Goal: Information Seeking & Learning: Stay updated

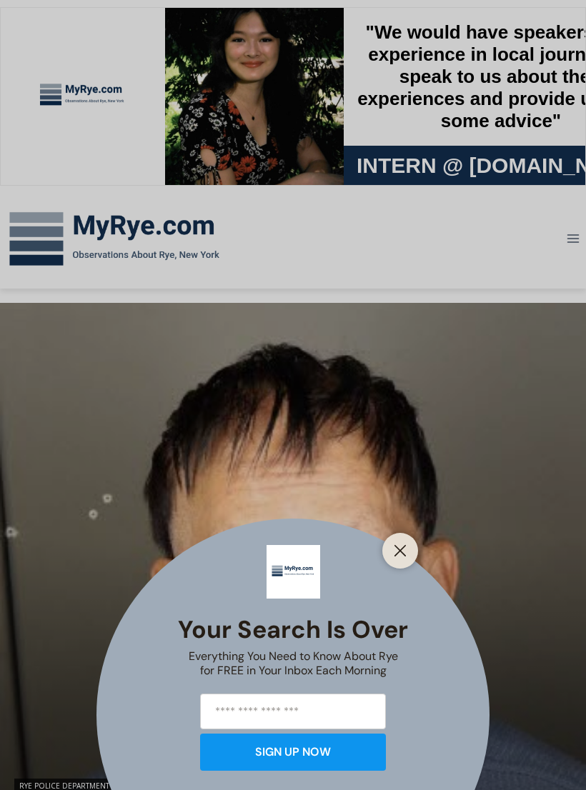
click at [399, 553] on icon "Close" at bounding box center [400, 550] width 13 height 13
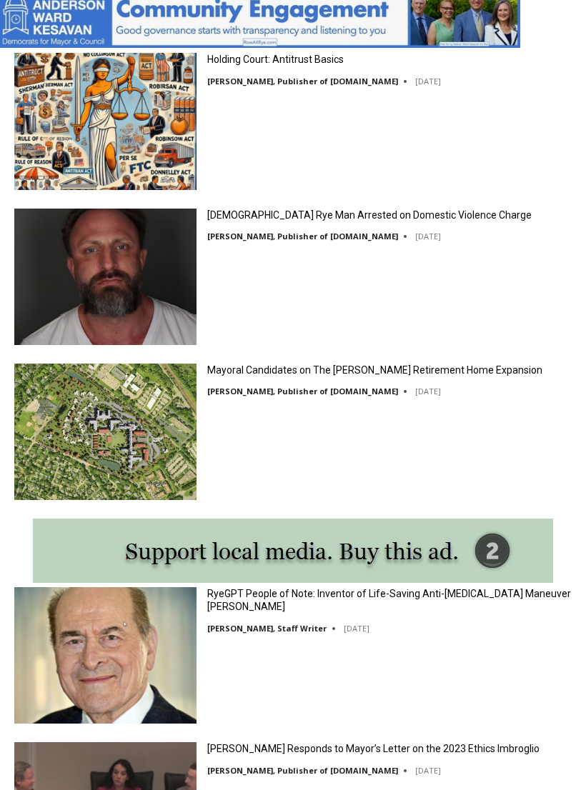
scroll to position [1498, 0]
click at [87, 279] on img at bounding box center [105, 277] width 182 height 136
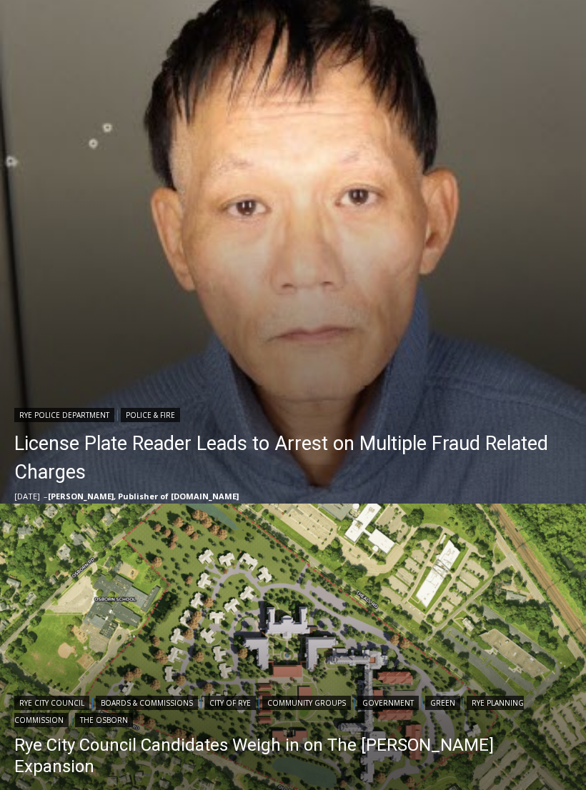
scroll to position [371, 0]
click at [93, 439] on link "License Plate Reader Leads to Arrest on Multiple Fraud Related Charges" at bounding box center [296, 457] width 564 height 57
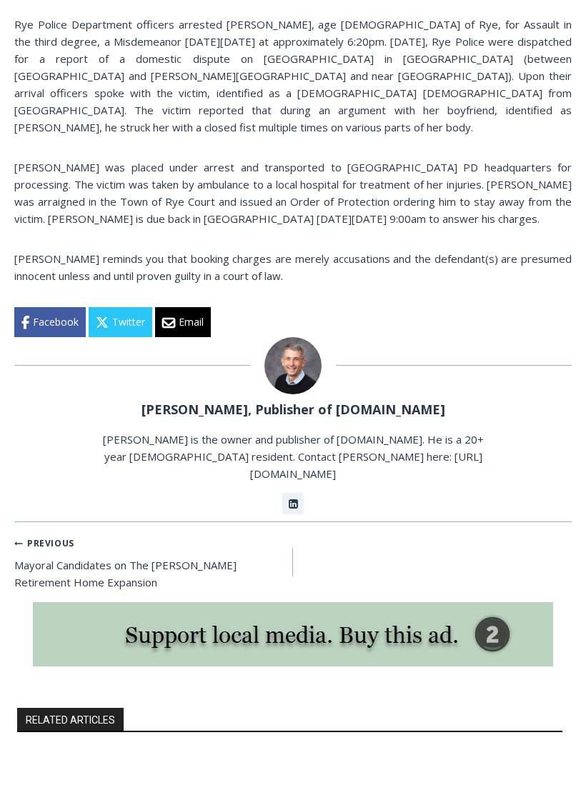
scroll to position [901, 0]
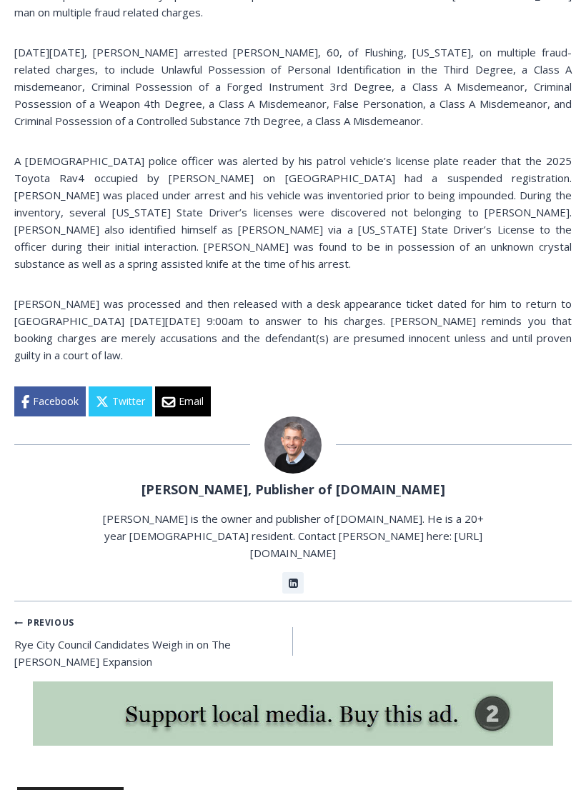
scroll to position [964, 0]
click at [106, 613] on link "Previous Previous Rye City Council Candidates Weigh in on The Osborn Expansion" at bounding box center [153, 641] width 279 height 57
